Goal: Task Accomplishment & Management: Use online tool/utility

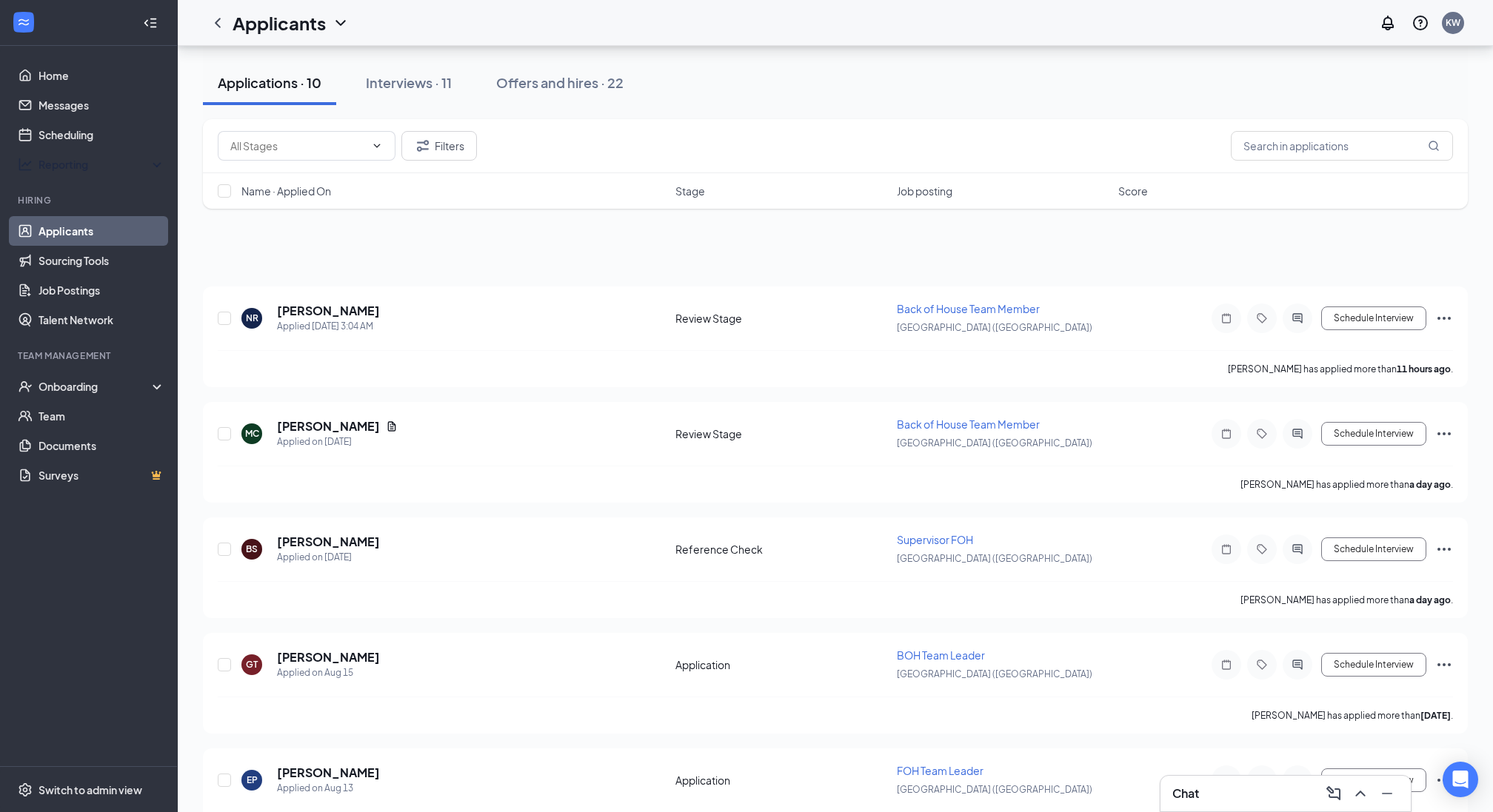
scroll to position [424, 0]
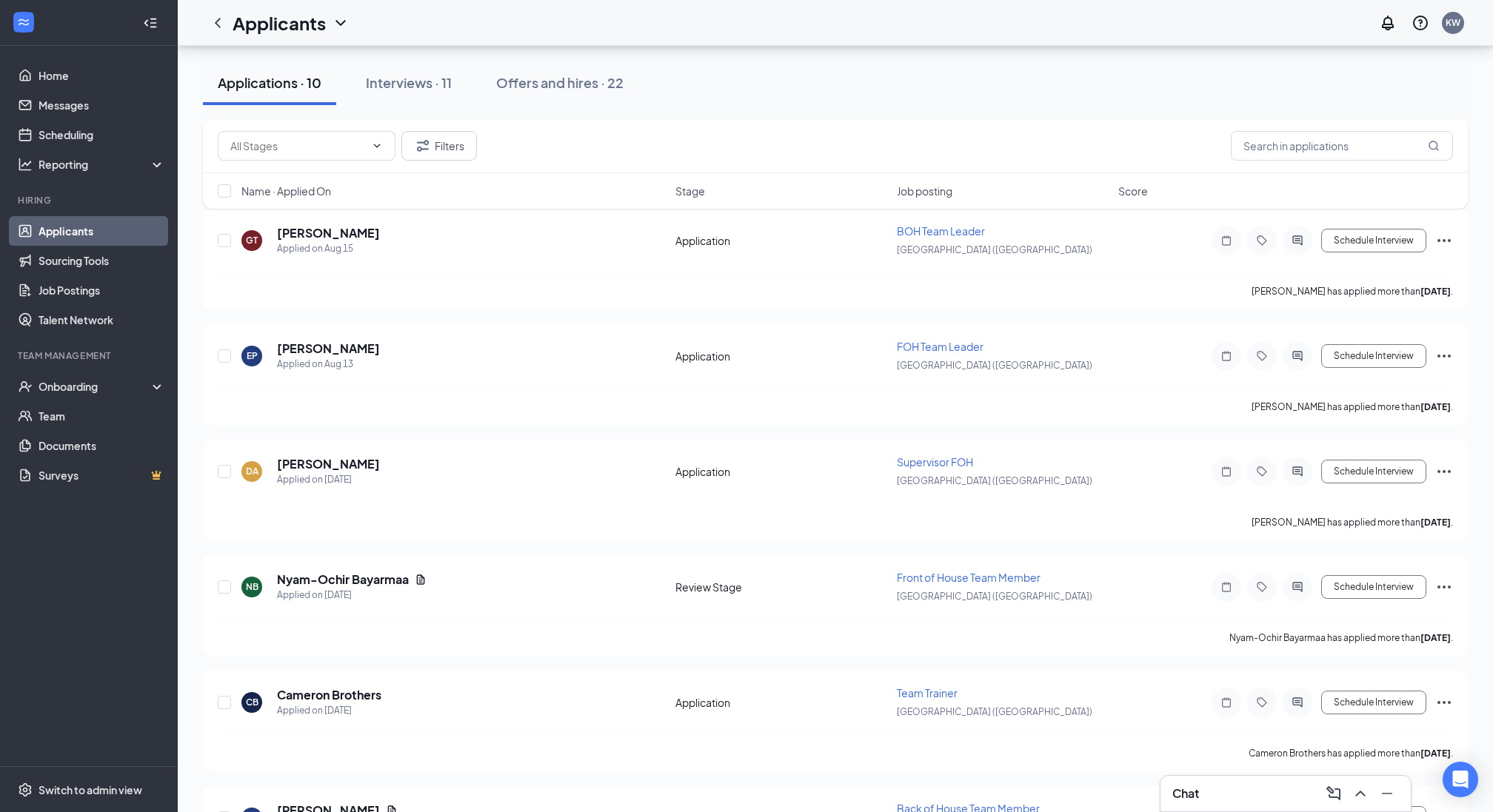
click at [65, 228] on link "Applicants" at bounding box center [102, 231] width 127 height 30
click at [291, 77] on div "Applications · 10" at bounding box center [269, 82] width 104 height 19
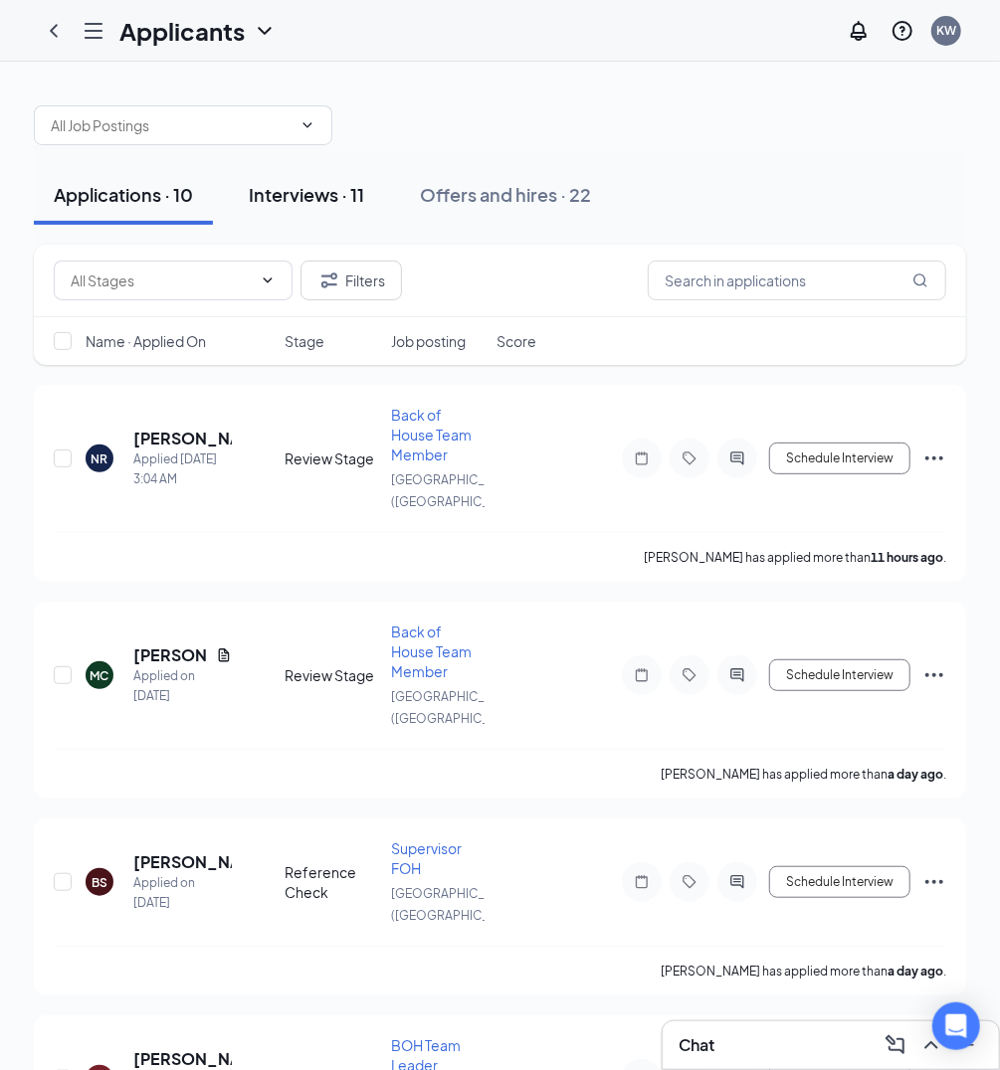
click at [308, 192] on div "Interviews · 11" at bounding box center [306, 194] width 115 height 25
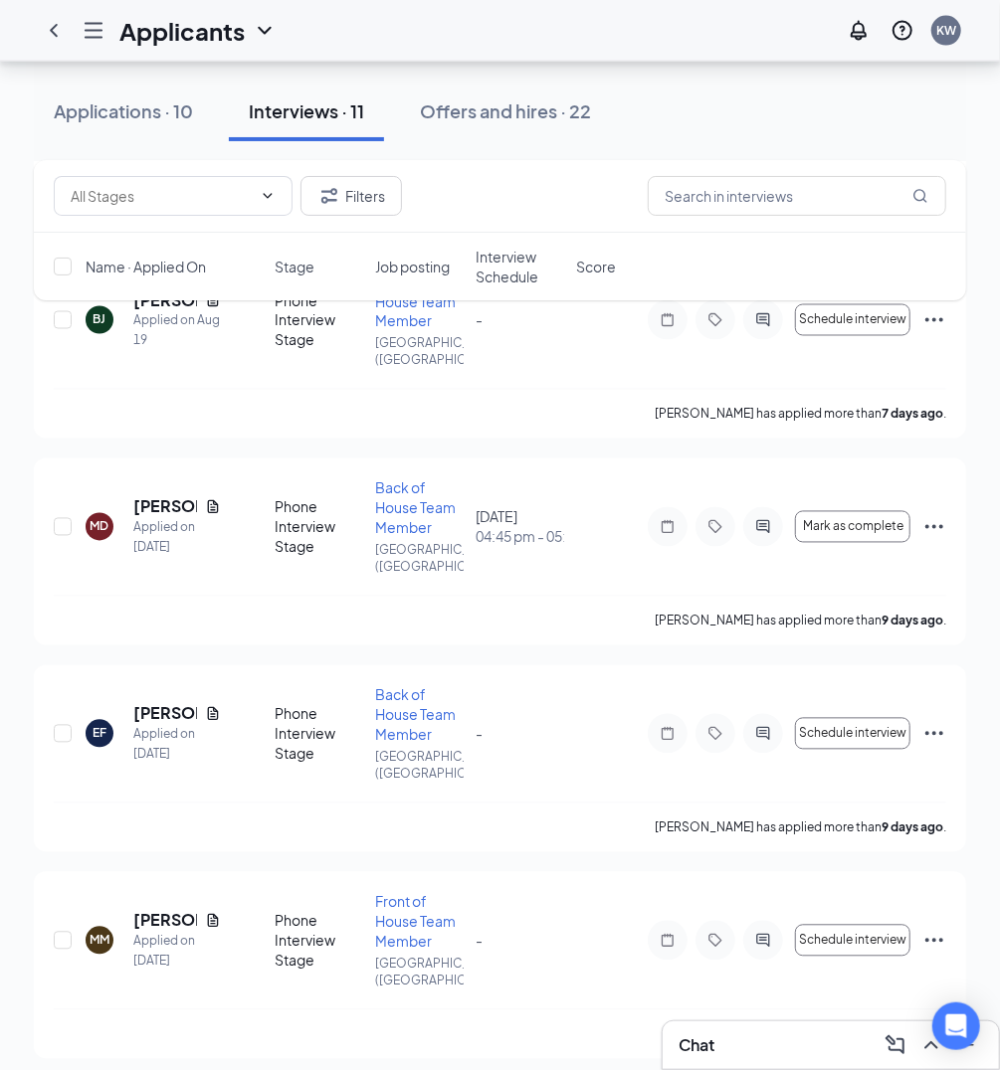
scroll to position [1189, 0]
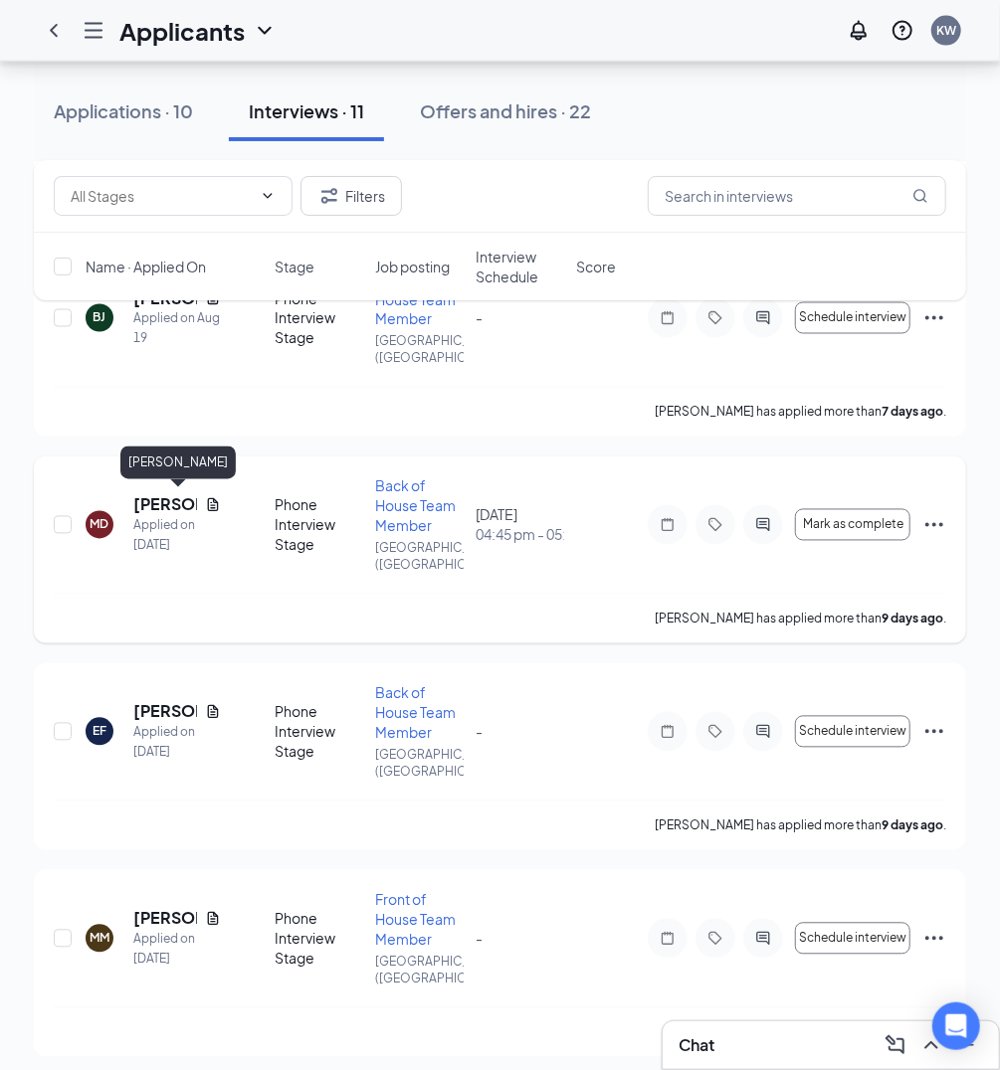
click at [166, 506] on h5 "[PERSON_NAME]" at bounding box center [165, 505] width 64 height 22
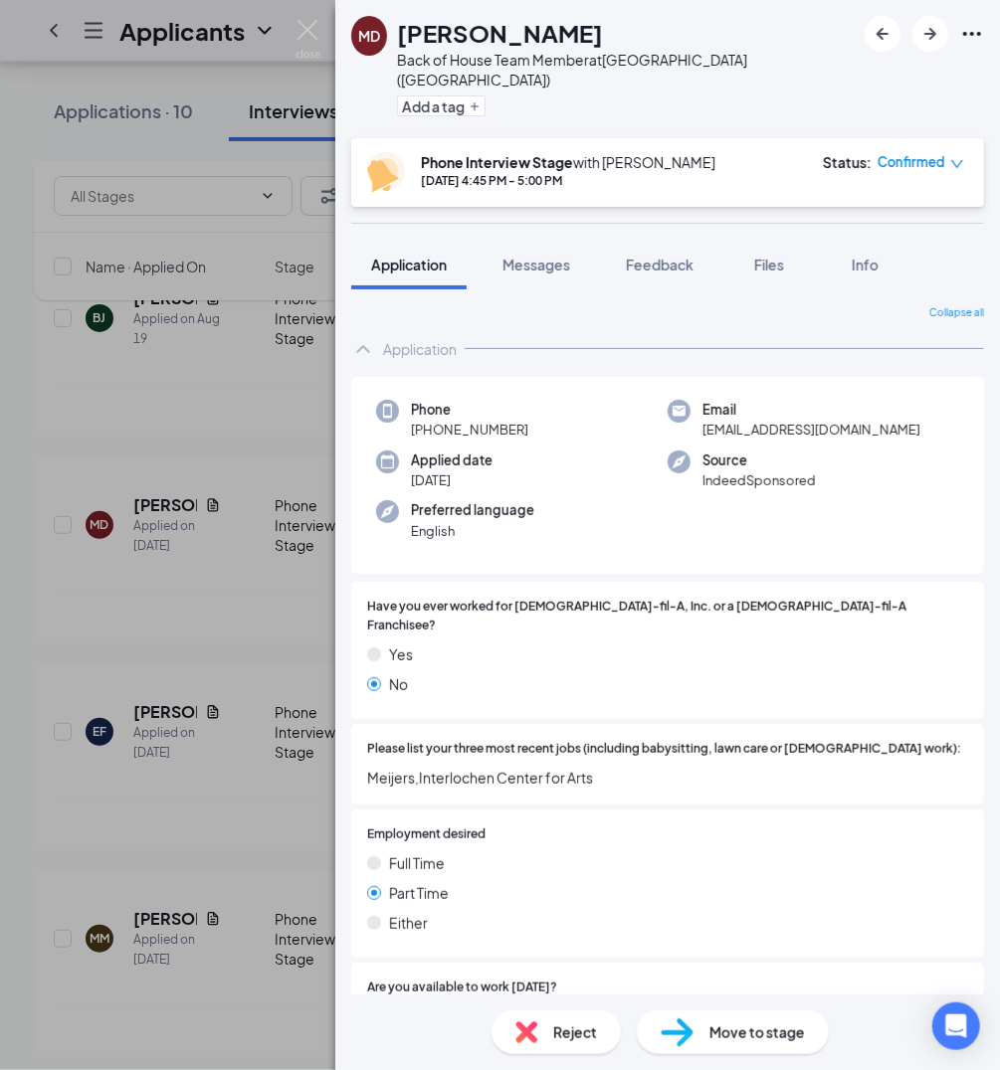
drag, startPoint x: 531, startPoint y: 410, endPoint x: 430, endPoint y: 419, distance: 101.8
click at [430, 419] on div "Phone [PHONE_NUMBER]" at bounding box center [521, 420] width 291 height 41
copy span "[PHONE_NUMBER]"
drag, startPoint x: 905, startPoint y: 409, endPoint x: 706, endPoint y: 411, distance: 198.9
click at [706, 411] on div "Email [EMAIL_ADDRESS][DOMAIN_NAME]" at bounding box center [812, 420] width 291 height 41
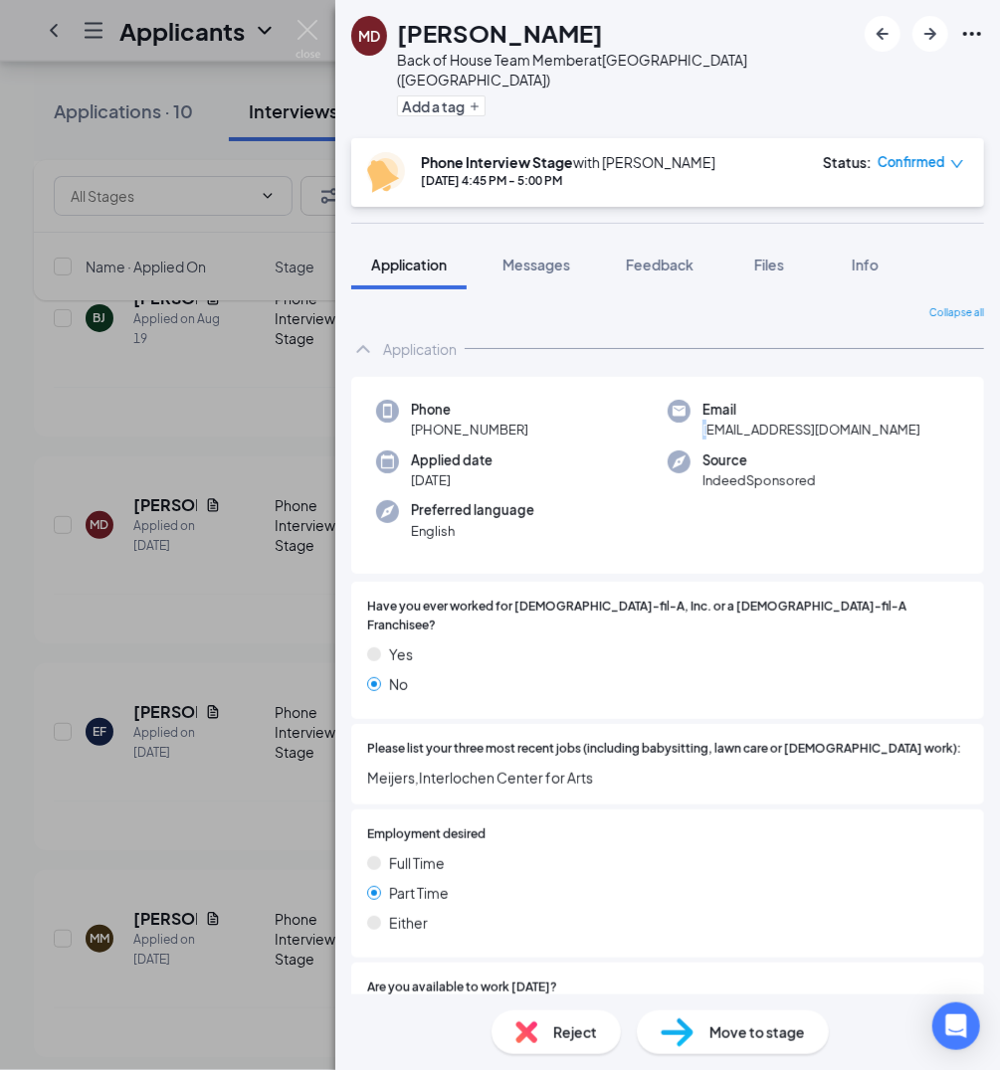
click at [706, 420] on span "[EMAIL_ADDRESS][DOMAIN_NAME]" at bounding box center [811, 430] width 218 height 20
drag, startPoint x: 706, startPoint y: 410, endPoint x: 902, endPoint y: 404, distance: 196.0
click at [902, 404] on div "Email [EMAIL_ADDRESS][DOMAIN_NAME]" at bounding box center [812, 420] width 291 height 41
copy span "[EMAIL_ADDRESS][DOMAIN_NAME]"
click at [641, 657] on div "Yes No" at bounding box center [667, 673] width 601 height 60
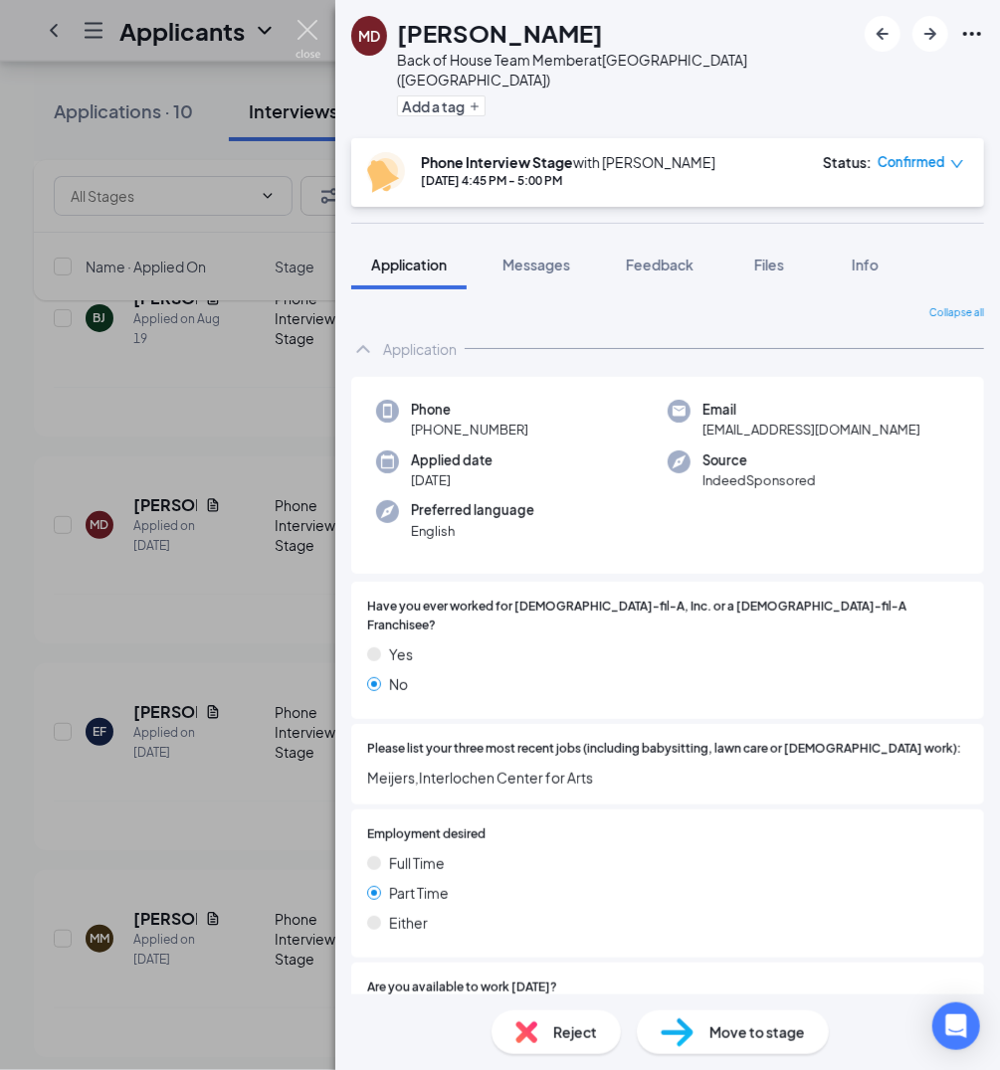
click at [309, 25] on img at bounding box center [307, 39] width 25 height 39
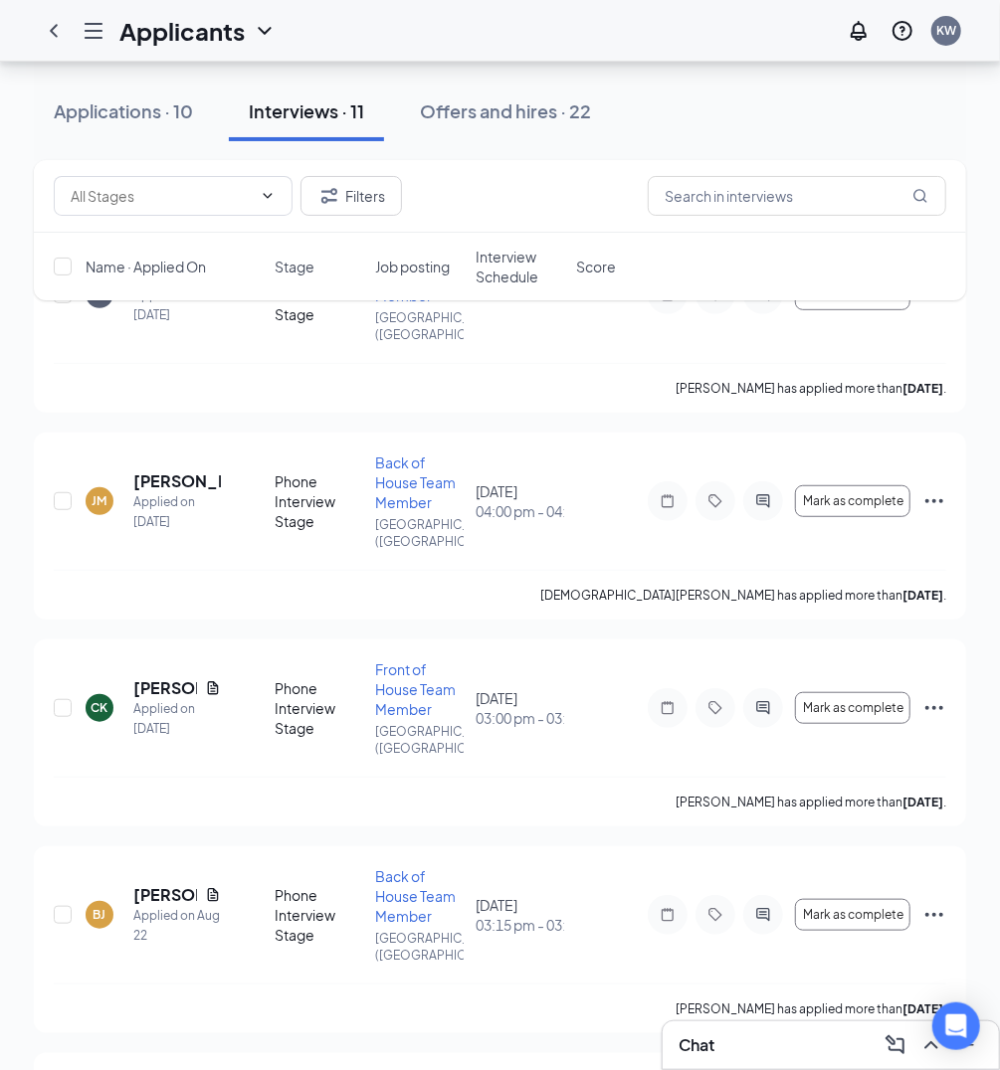
scroll to position [129, 0]
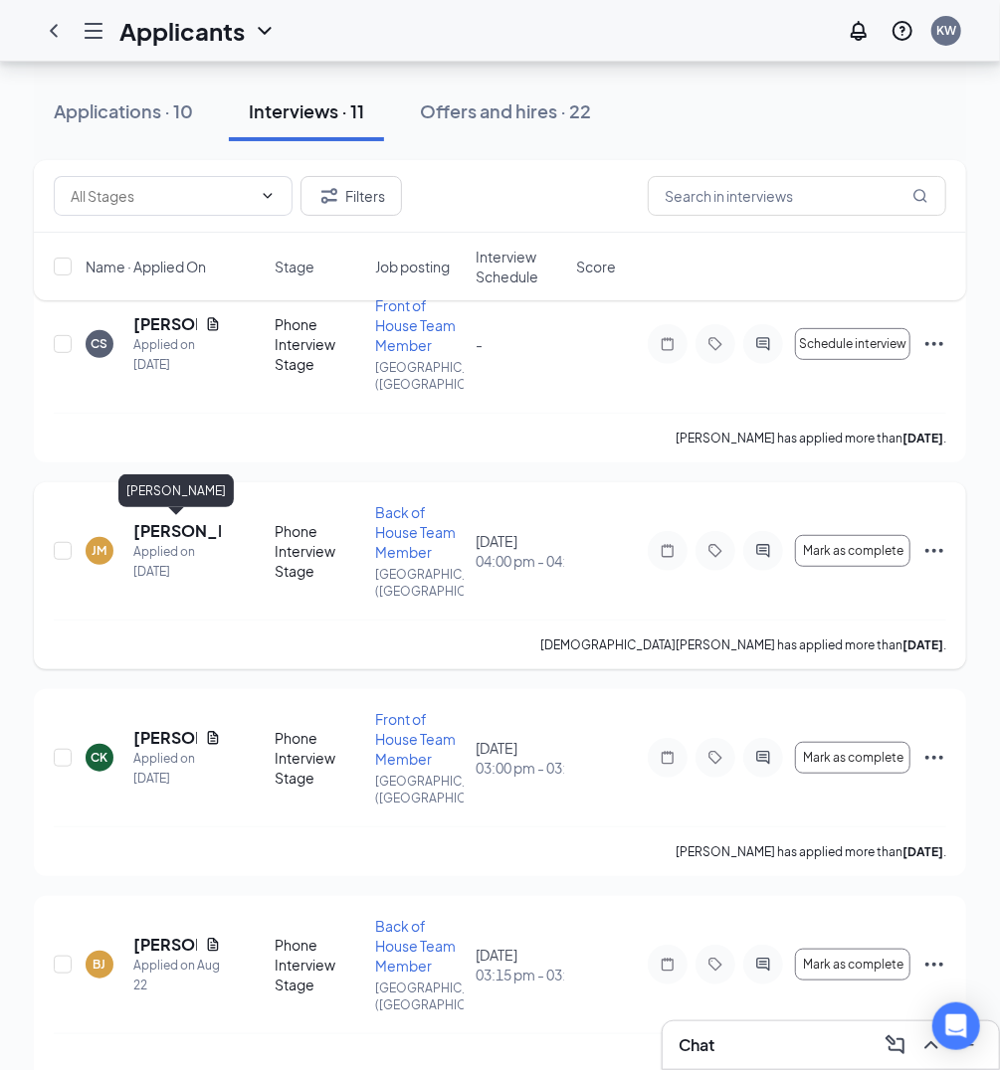
click at [160, 538] on h5 "[PERSON_NAME]" at bounding box center [177, 531] width 88 height 22
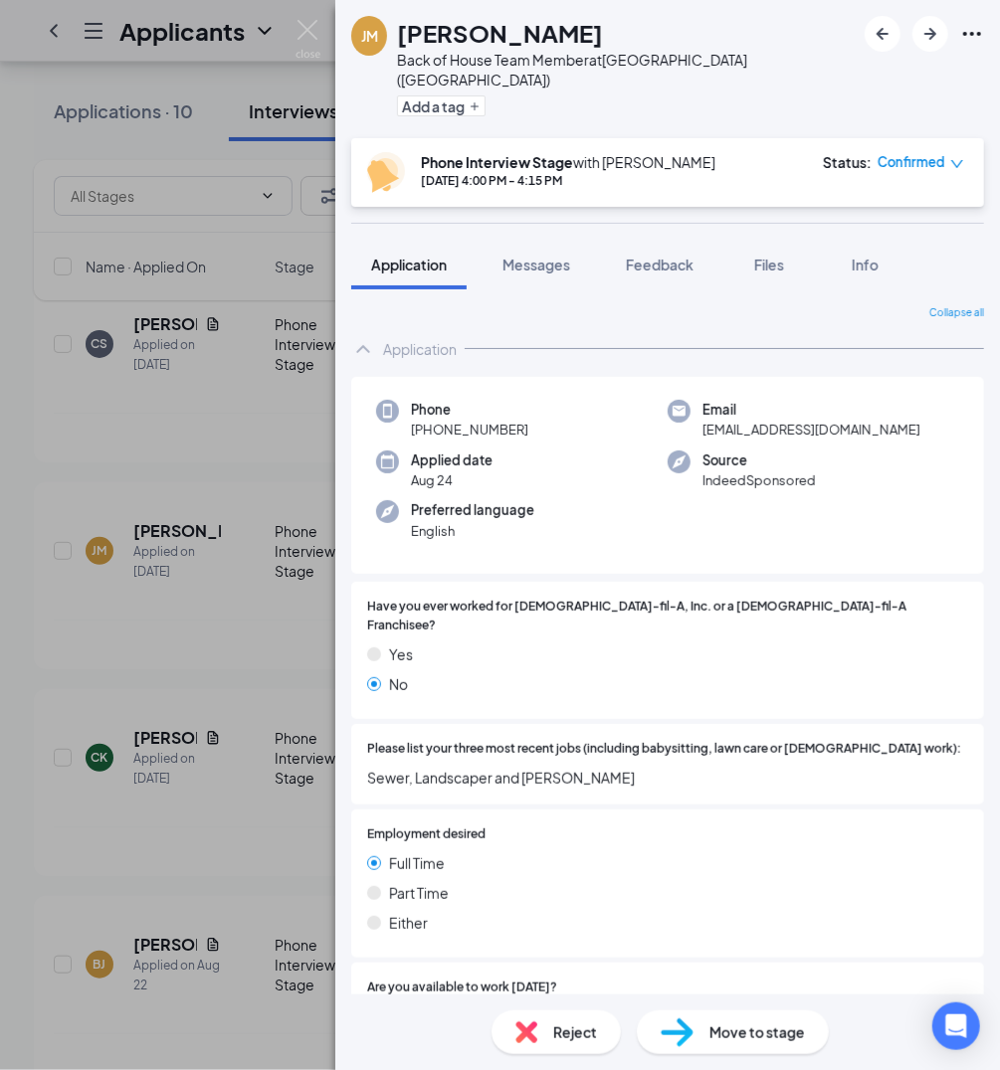
drag, startPoint x: 534, startPoint y: 407, endPoint x: 429, endPoint y: 409, distance: 105.4
click at [429, 409] on div "Phone [PHONE_NUMBER]" at bounding box center [521, 420] width 291 height 41
copy span "[PHONE_NUMBER]"
drag, startPoint x: 944, startPoint y: 415, endPoint x: 701, endPoint y: 417, distance: 242.7
click at [701, 417] on div "Email [EMAIL_ADDRESS][DOMAIN_NAME]" at bounding box center [812, 420] width 291 height 41
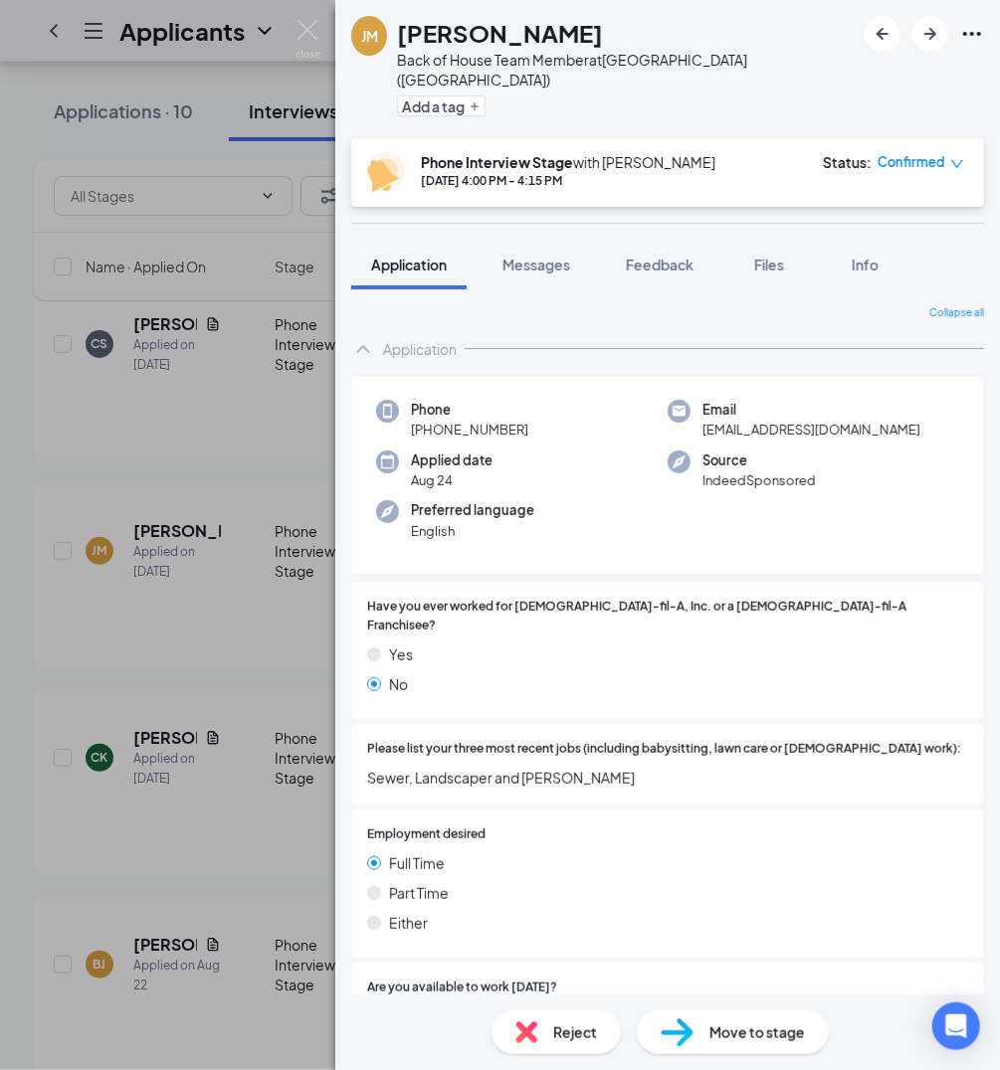
copy span "[EMAIL_ADDRESS][DOMAIN_NAME]"
click at [315, 25] on img at bounding box center [307, 39] width 25 height 39
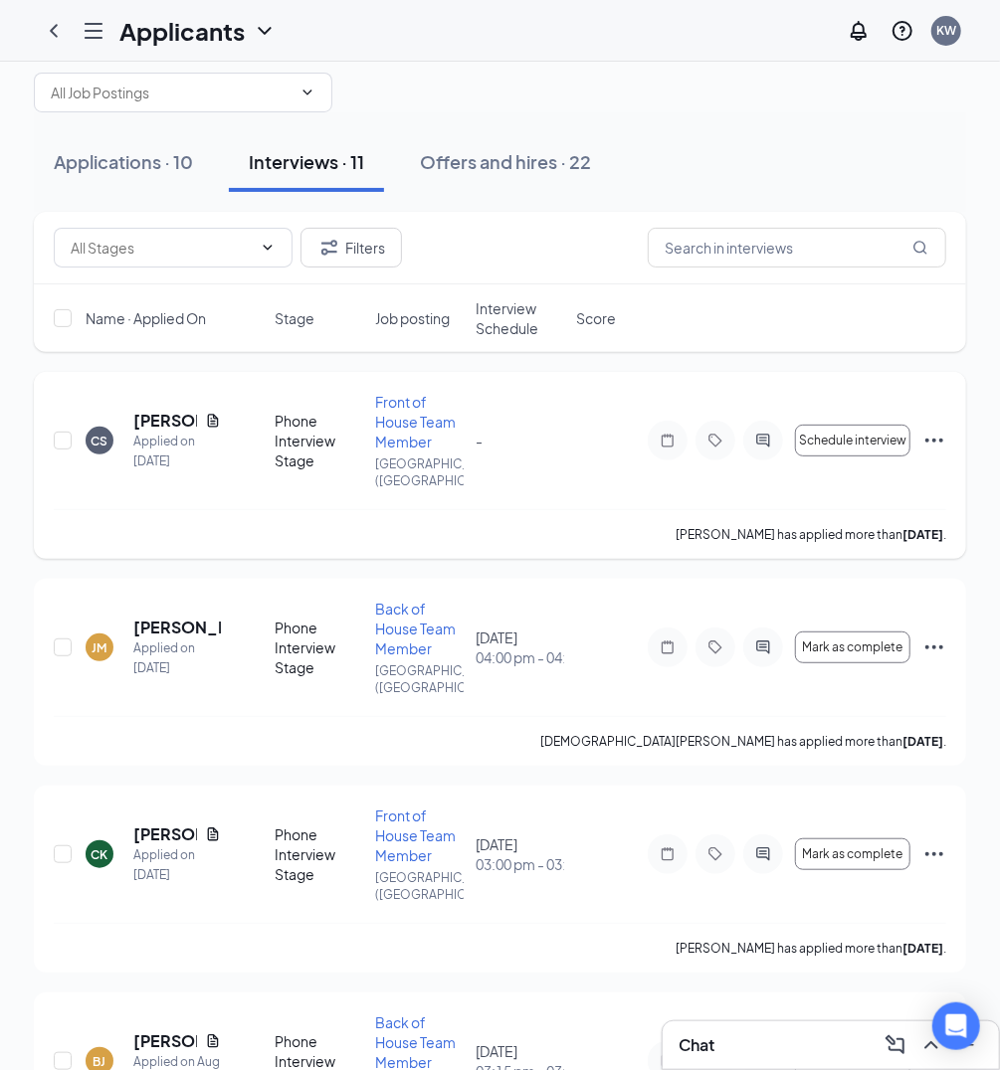
scroll to position [24, 0]
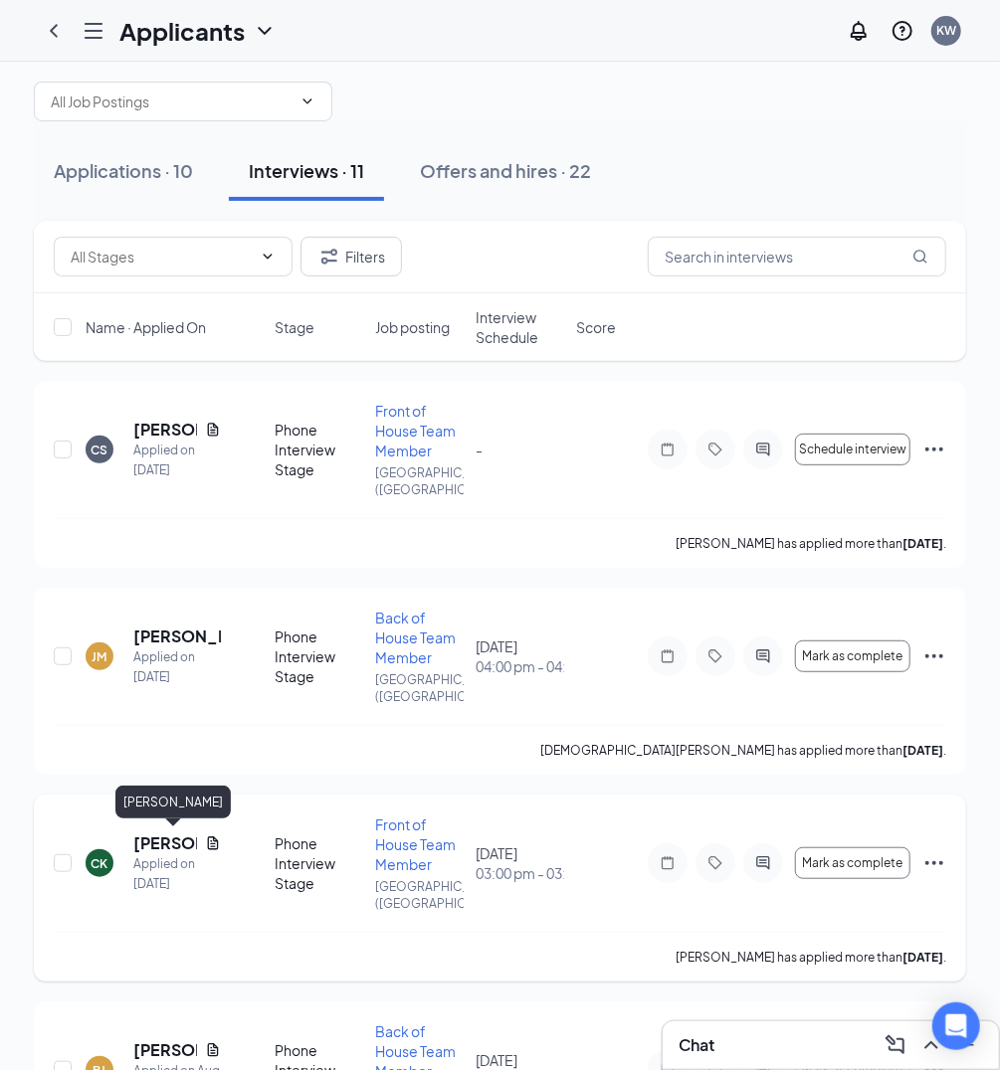
click at [169, 847] on h5 "[PERSON_NAME]" at bounding box center [165, 843] width 64 height 22
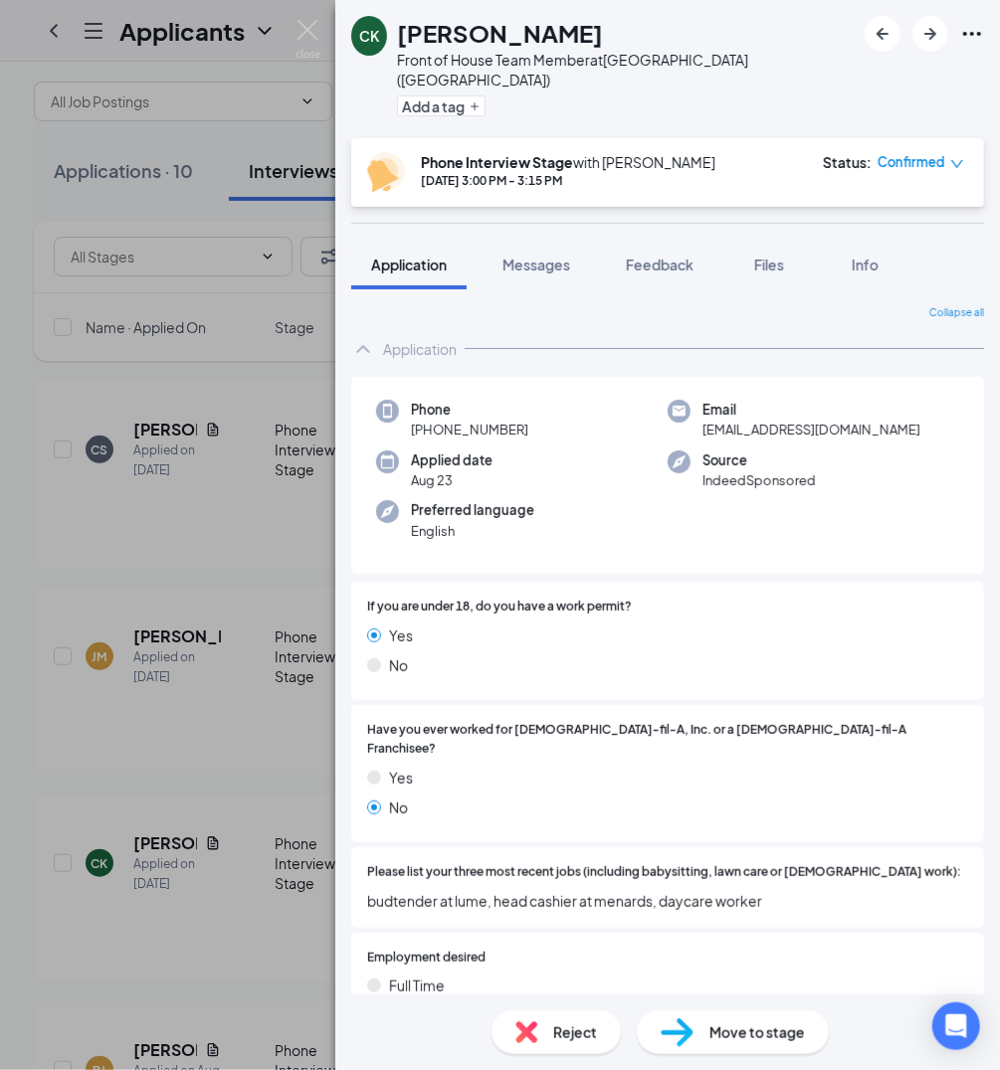
drag, startPoint x: 533, startPoint y: 416, endPoint x: 426, endPoint y: 415, distance: 107.4
click at [426, 415] on div "Phone [PHONE_NUMBER]" at bounding box center [521, 420] width 291 height 41
copy span "[PHONE_NUMBER]"
drag, startPoint x: 897, startPoint y: 408, endPoint x: 704, endPoint y: 415, distance: 193.1
click at [704, 415] on div "Email [EMAIL_ADDRESS][DOMAIN_NAME]" at bounding box center [812, 420] width 291 height 41
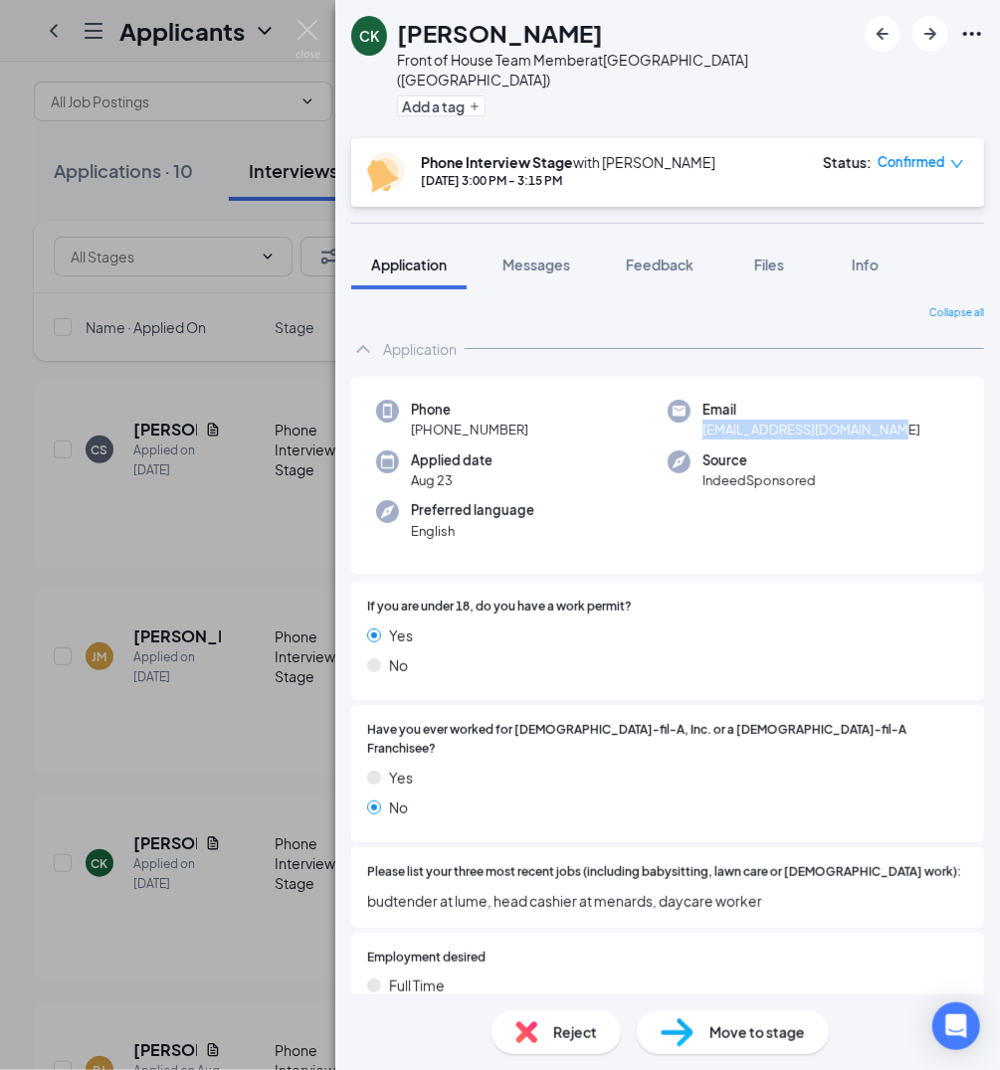
copy span "[EMAIL_ADDRESS][DOMAIN_NAME]"
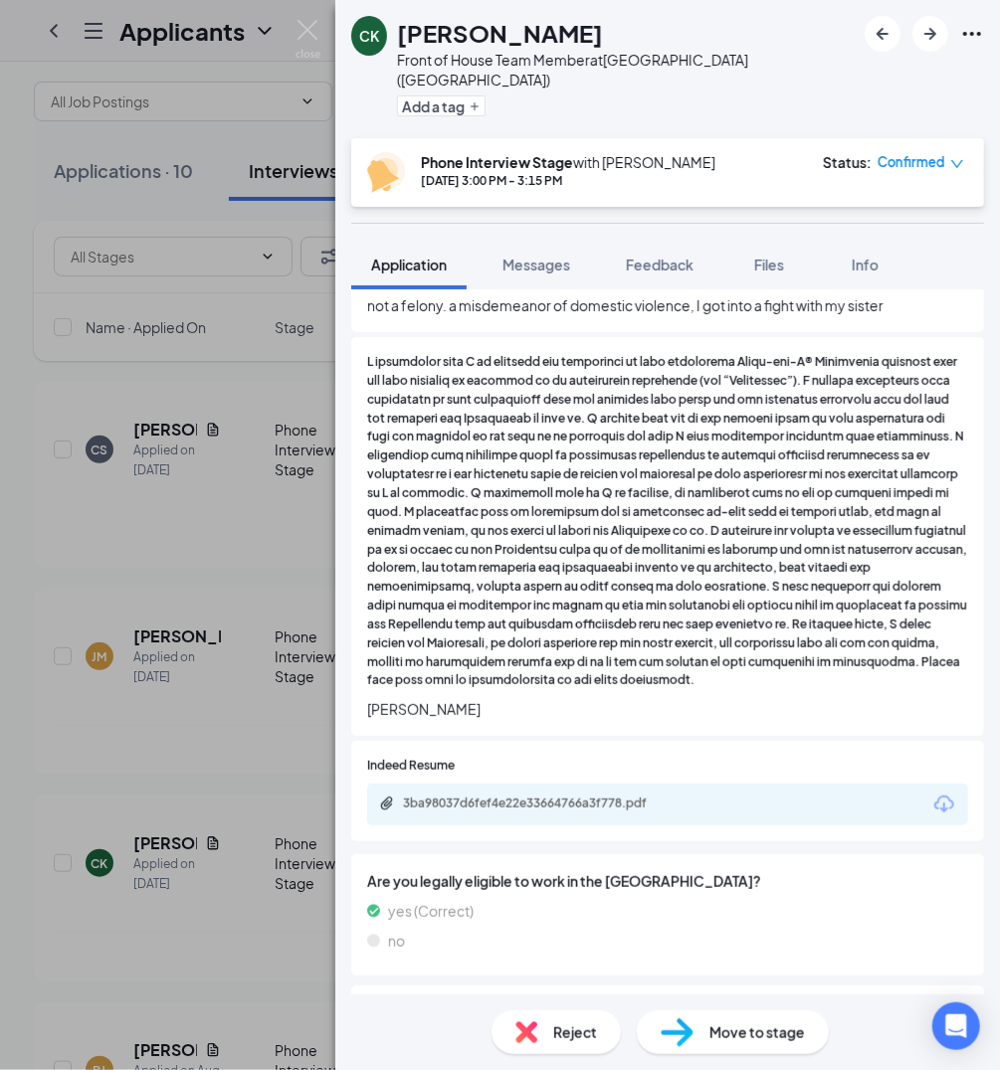
scroll to position [1882, 0]
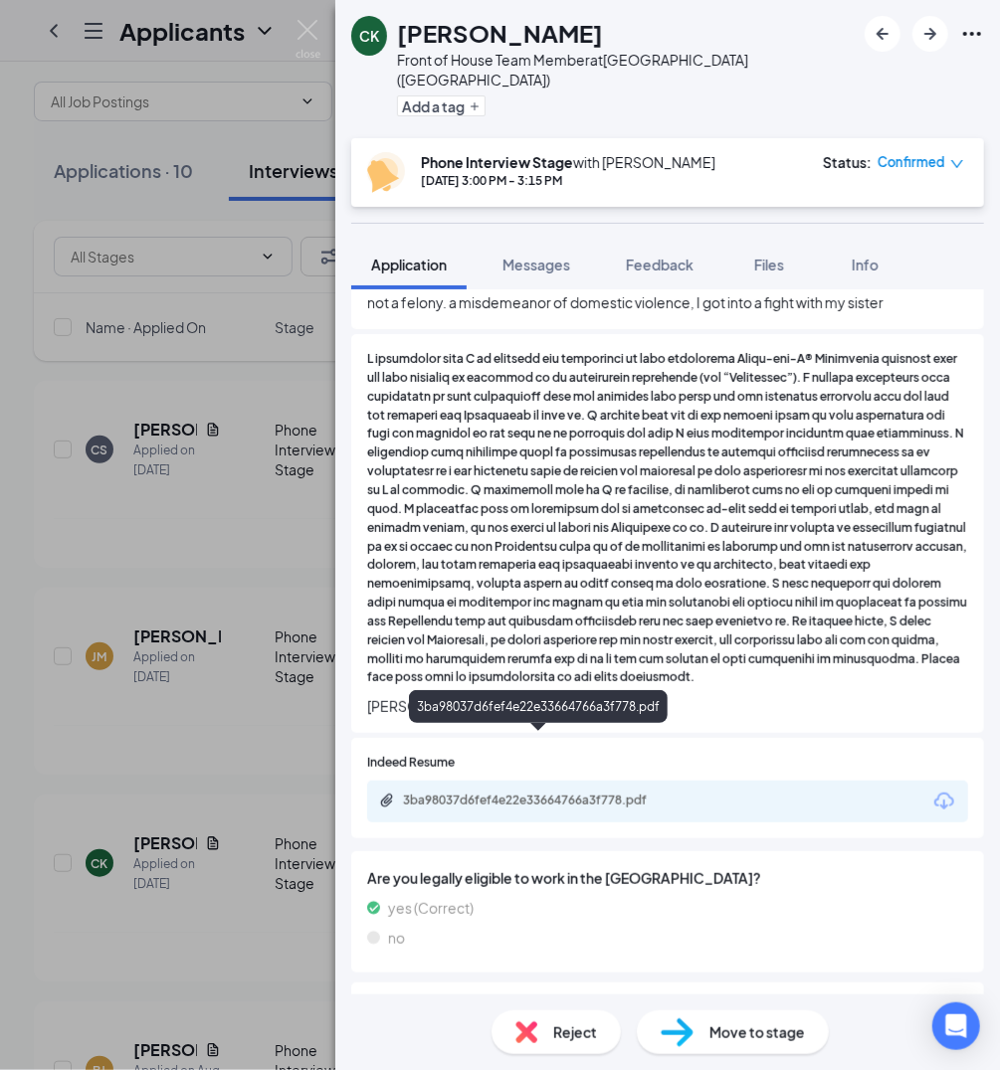
click at [506, 793] on div "3ba98037d6fef4e22e33664766a3f778.pdf" at bounding box center [542, 801] width 278 height 16
click at [305, 34] on img at bounding box center [307, 39] width 25 height 39
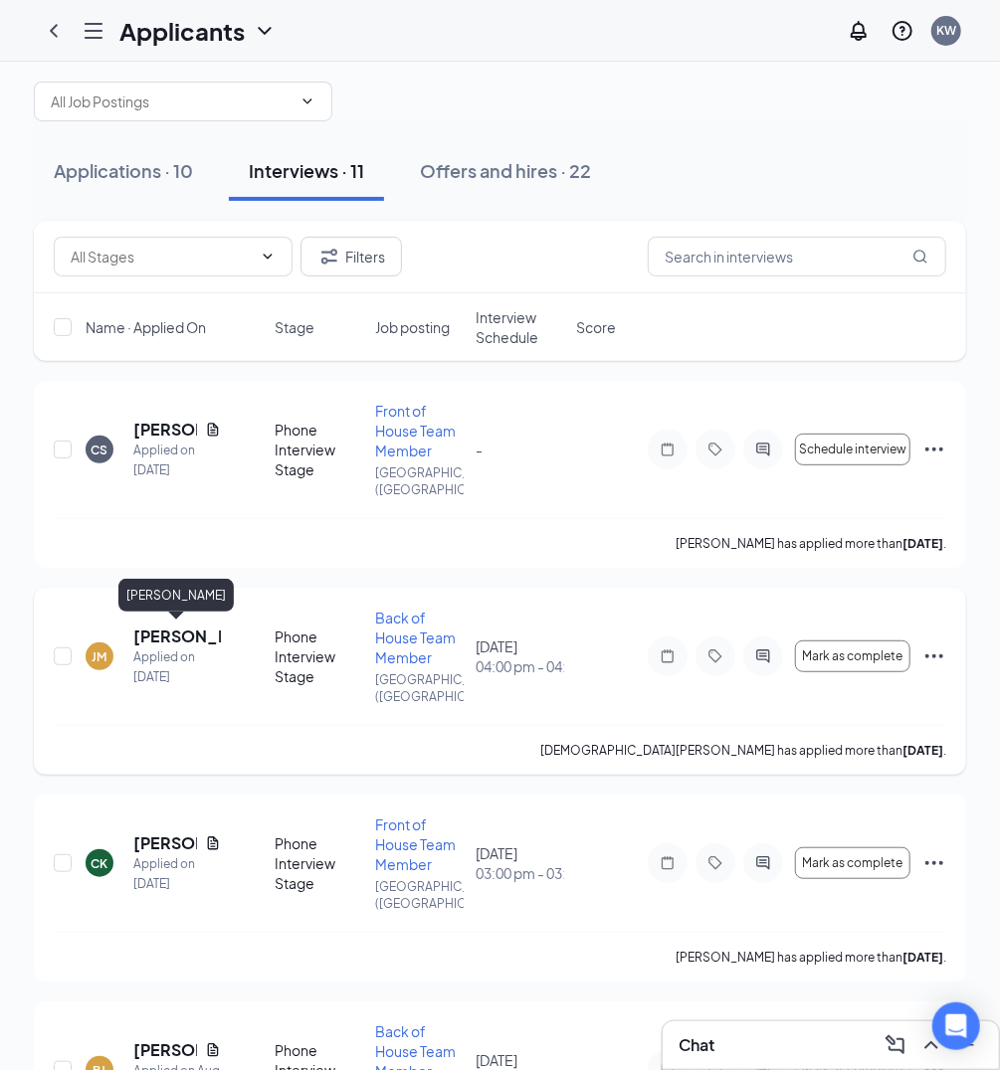
click at [159, 633] on h5 "[PERSON_NAME]" at bounding box center [177, 637] width 88 height 22
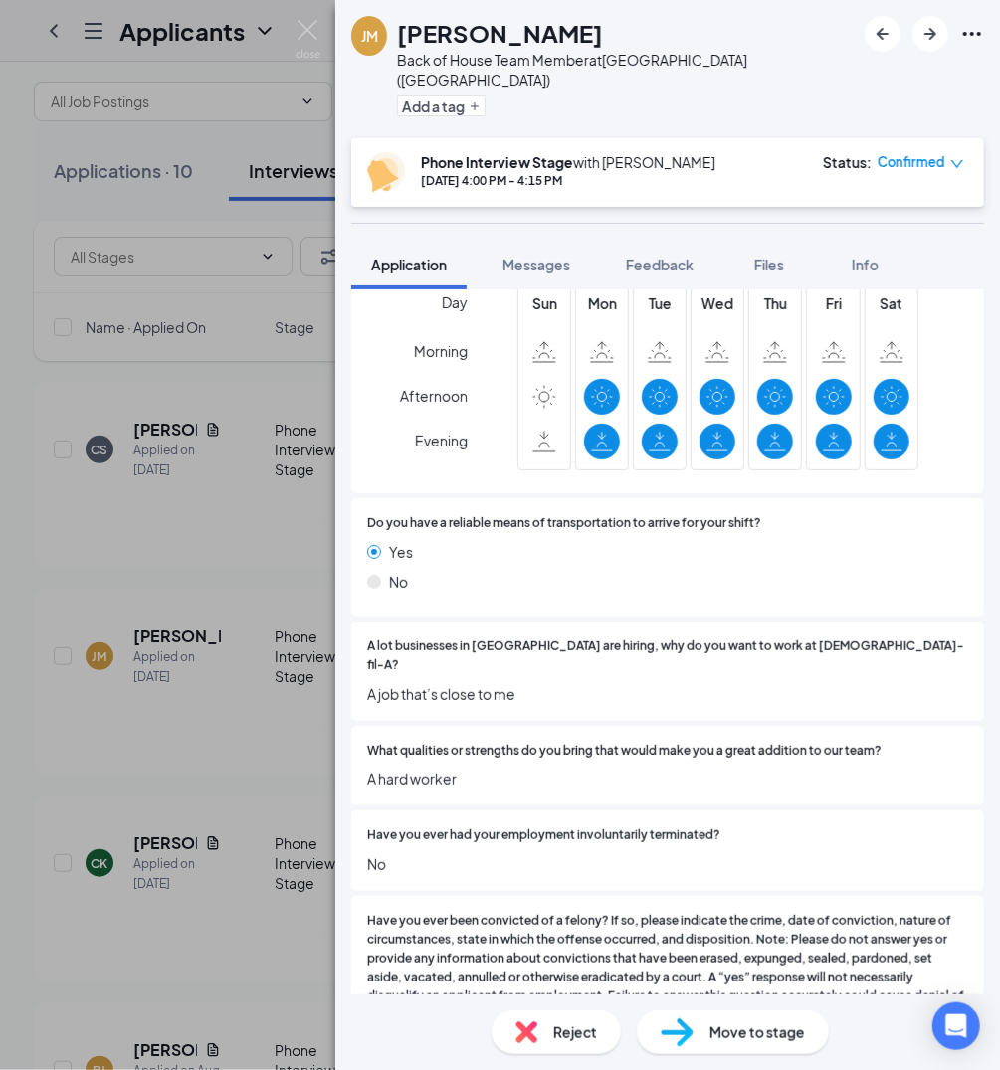
scroll to position [1057, 0]
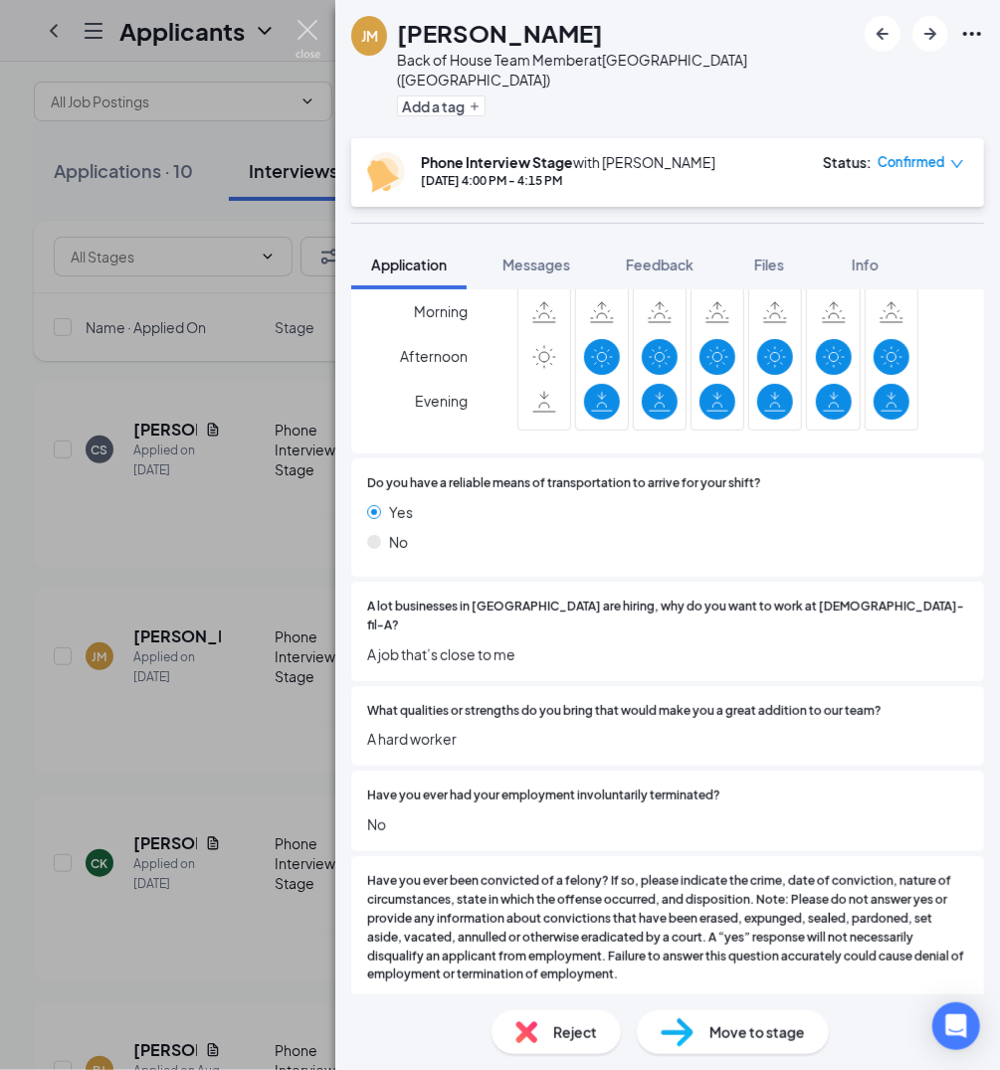
click at [306, 27] on img at bounding box center [307, 39] width 25 height 39
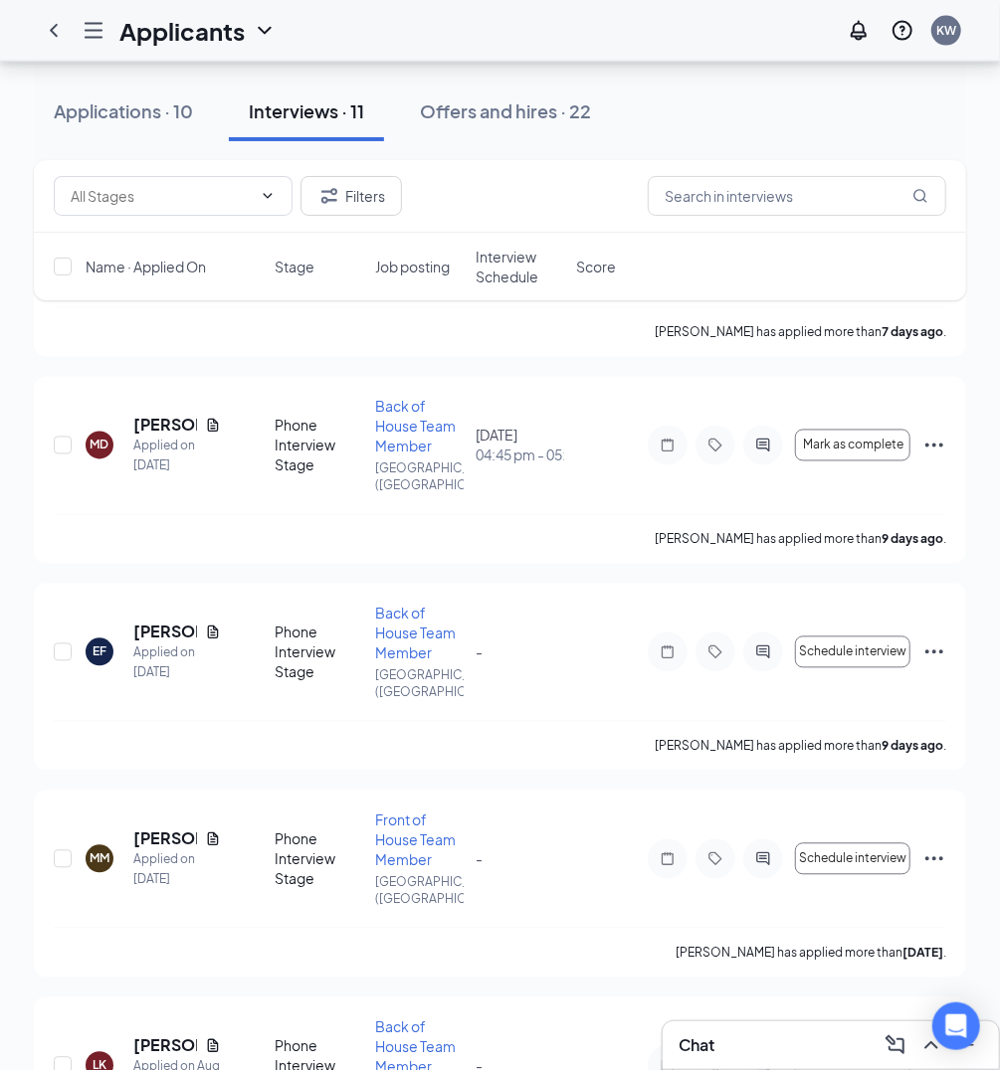
scroll to position [1234, 0]
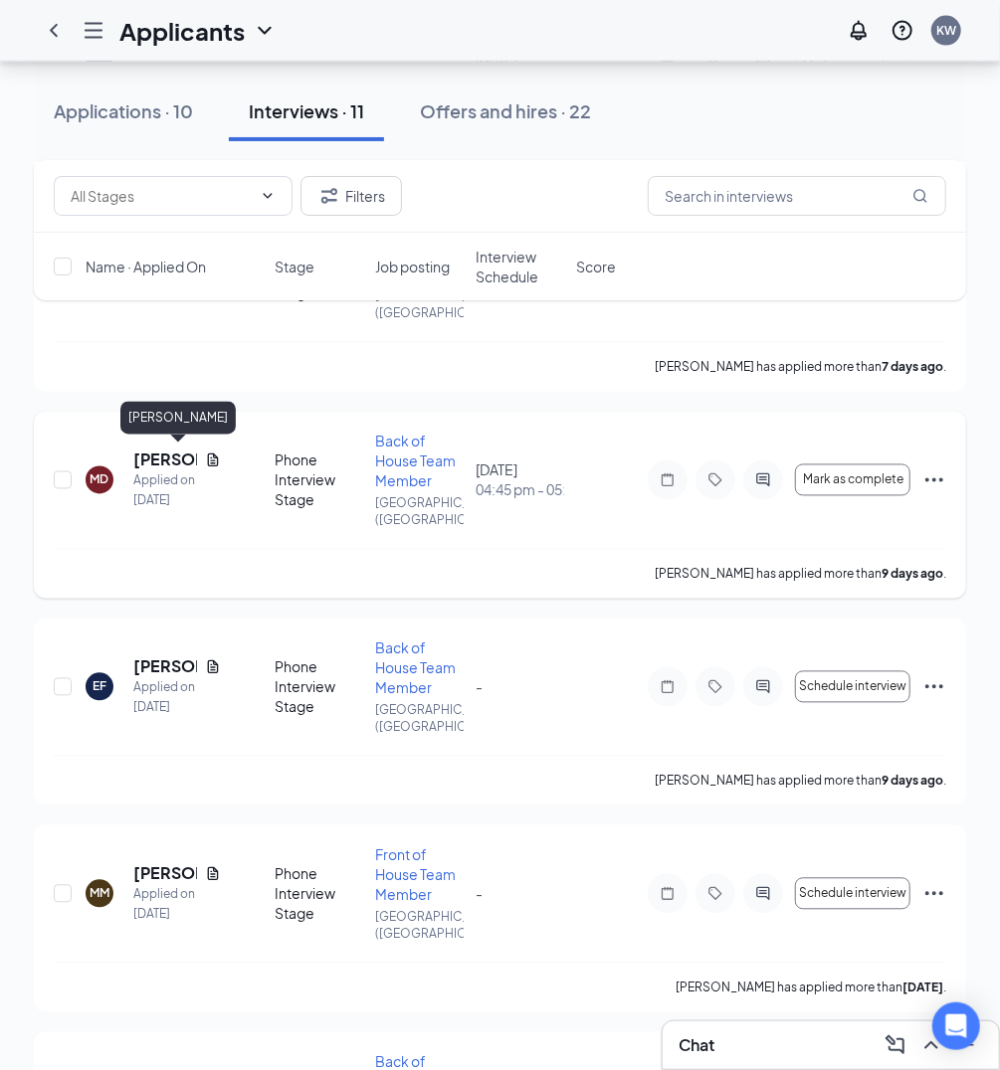
click at [167, 457] on h5 "[PERSON_NAME]" at bounding box center [165, 461] width 64 height 22
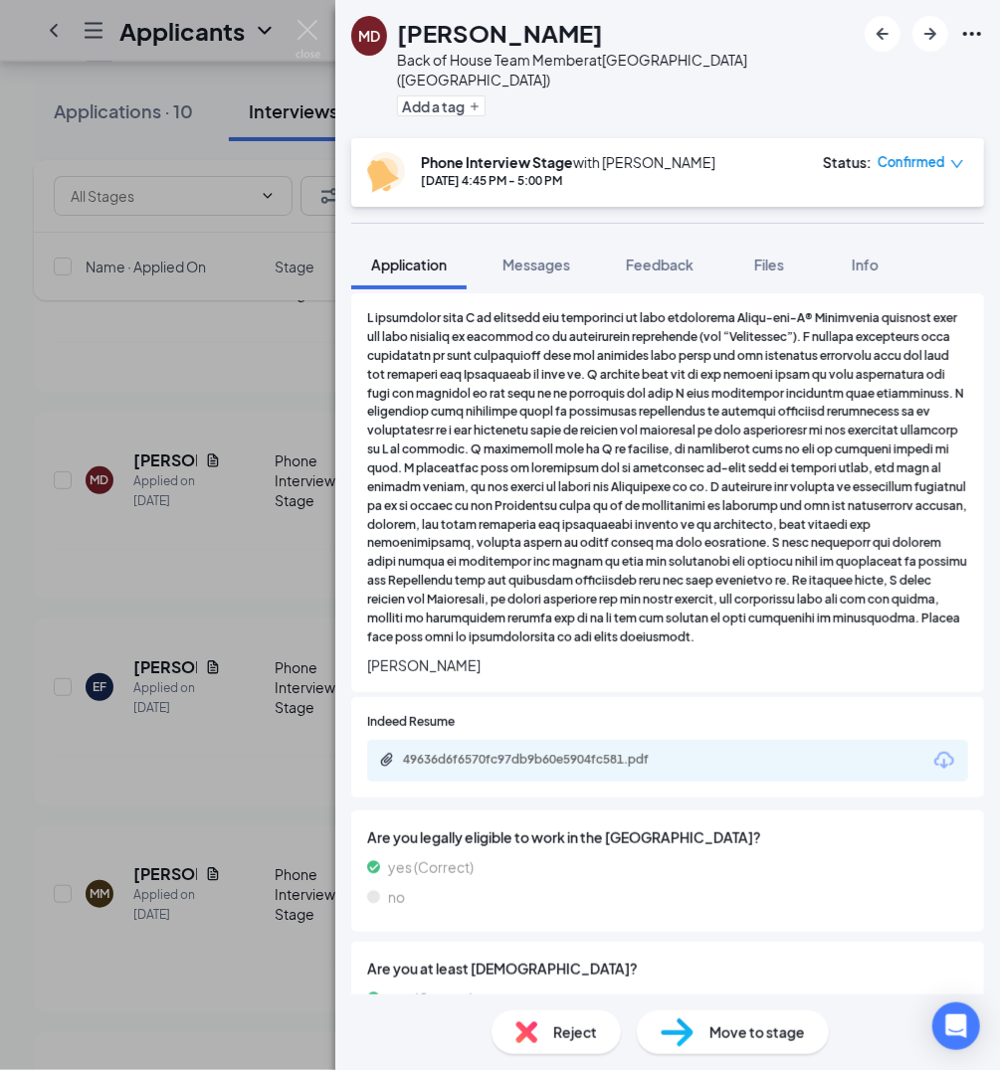
scroll to position [1816, 0]
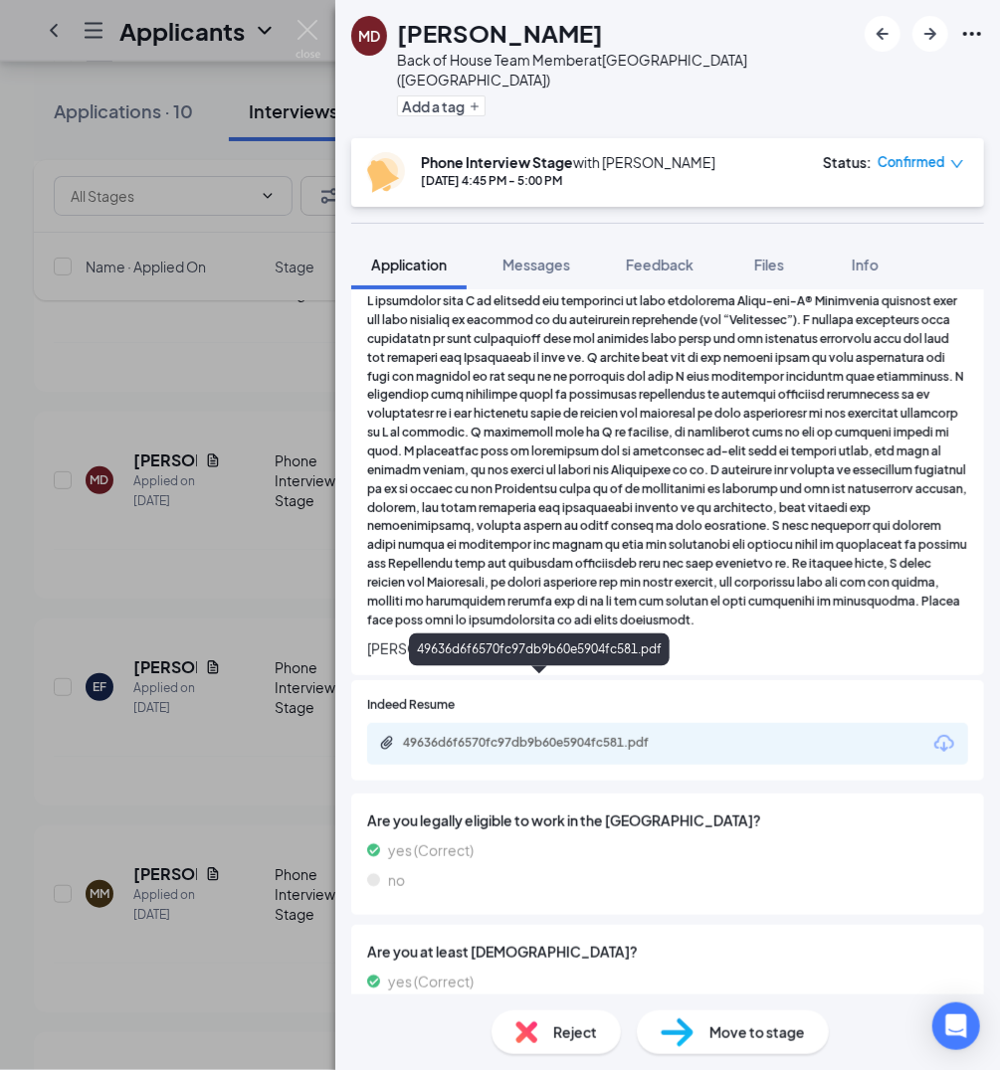
click at [550, 735] on div "49636d6f6570fc97db9b60e5904fc581.pdf" at bounding box center [542, 743] width 278 height 16
click at [306, 25] on img at bounding box center [307, 39] width 25 height 39
